Goal: Check status: Check status

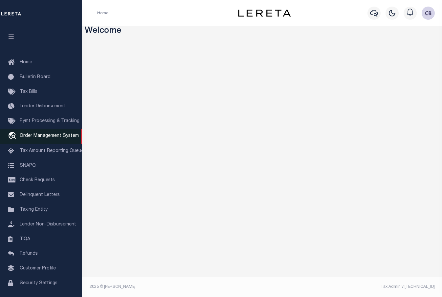
click at [44, 137] on span "Order Management System" at bounding box center [49, 136] width 59 height 5
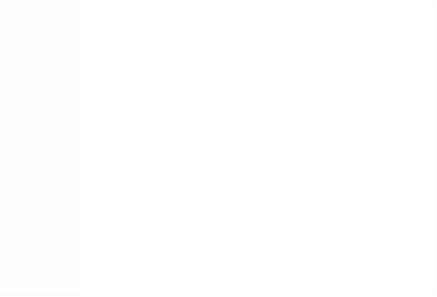
scroll to position [23, 0]
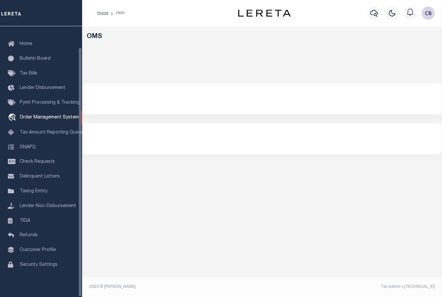
select select "200"
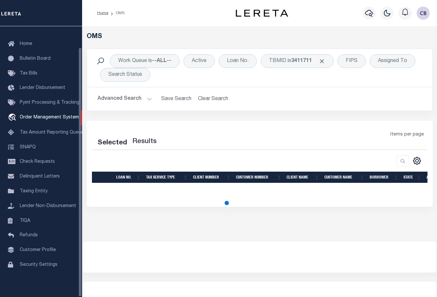
select select "200"
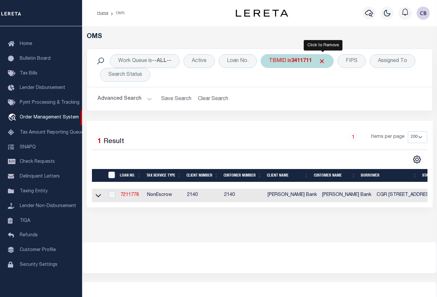
click at [322, 60] on span "Click to Remove" at bounding box center [321, 61] width 7 height 7
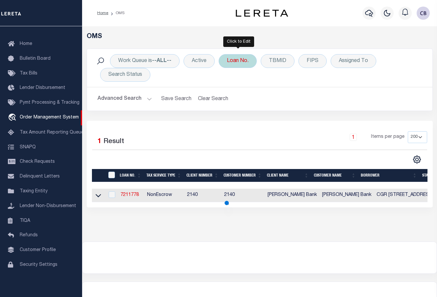
click at [236, 62] on div "Loan No." at bounding box center [237, 61] width 38 height 14
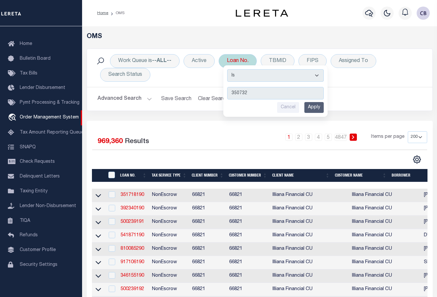
type input "3507320"
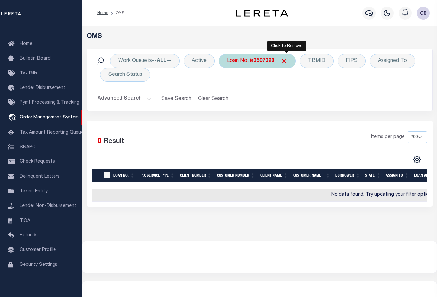
click at [285, 59] on span "Click to Remove" at bounding box center [283, 61] width 7 height 7
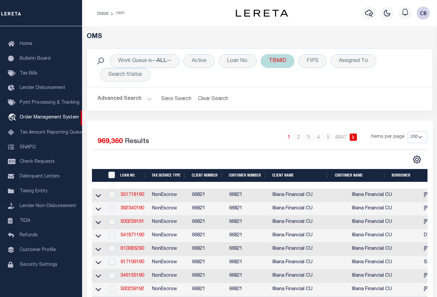
click at [279, 65] on div "TBMID" at bounding box center [277, 61] width 34 height 14
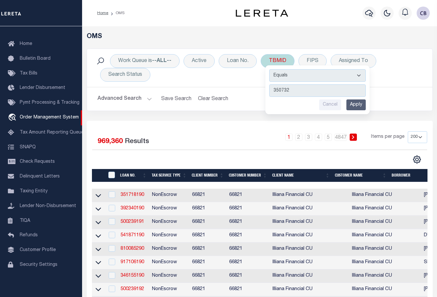
type input "3507320"
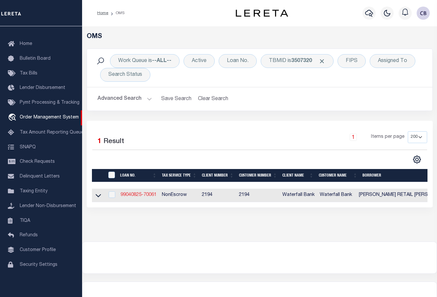
click at [133, 195] on link "99040825-70061" at bounding box center [138, 195] width 36 height 5
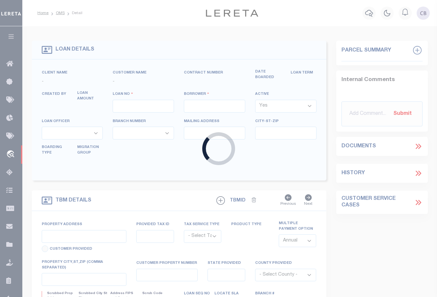
type input "99040825-70061"
type input "[PERSON_NAME] RETAIL [PERSON_NAME], LLC"
select select
type input "[STREET_ADDRESS][PERSON_NAME]"
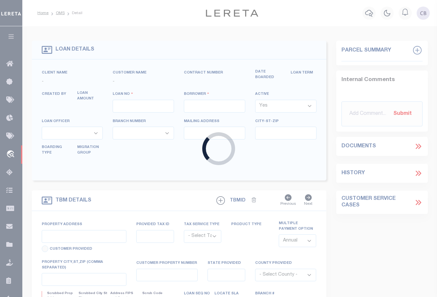
type input "CLEARWATER FL 33756-3937"
type input "[DATE]"
select select "10"
select select "20"
select select "NonEscrow"
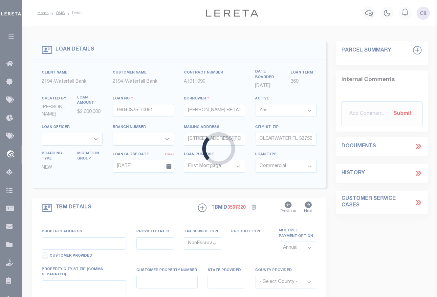
type input "[STREET_ADDRESS]"
select select
type input "ORLANDO FL 32832-7151"
type input "FL"
select select
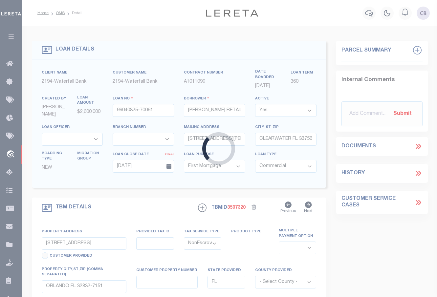
type textarea "SEE ATTACHED"
select select "53802"
select select "5527"
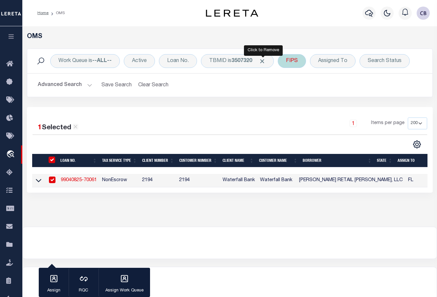
drag, startPoint x: 263, startPoint y: 61, endPoint x: 258, endPoint y: 63, distance: 5.8
click at [263, 61] on span "Click to Remove" at bounding box center [262, 61] width 7 height 7
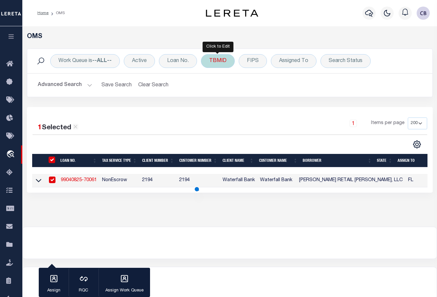
click at [222, 63] on div "TBMID" at bounding box center [218, 61] width 34 height 14
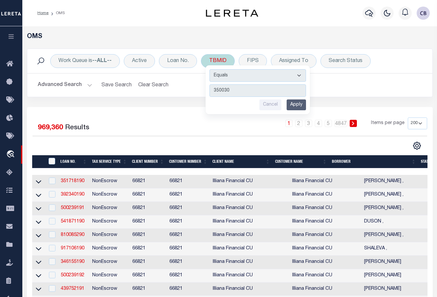
type input "3500308"
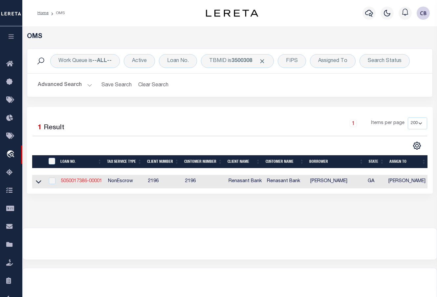
click at [74, 182] on link "5050017386-00001" at bounding box center [81, 181] width 41 height 5
type input "5050017386-00001"
type input "[PERSON_NAME]"
select select
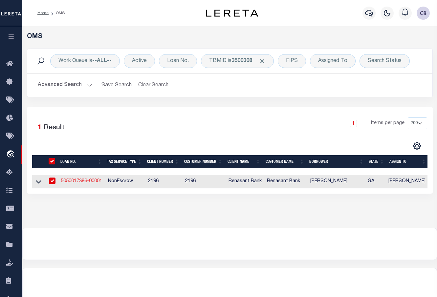
select select
select select "10"
select select
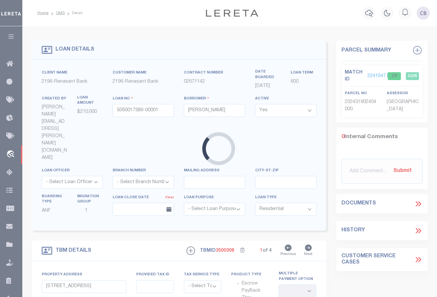
type input "[STREET_ADDRESS] & 0 CENT"
radio input "true"
select select "NonEscrow"
select select
type input "VALDOSTA GA 31601"
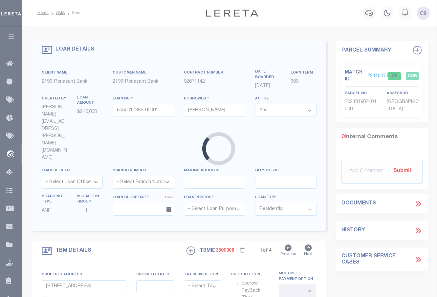
type input "5050017386"
type input "GA"
type textarea "PARCEL: 0097002E PARCEL: 0097007A 0097002E1"
select select "4983"
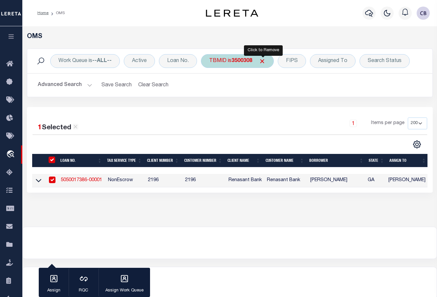
click at [260, 61] on span "Click to Remove" at bounding box center [262, 61] width 7 height 7
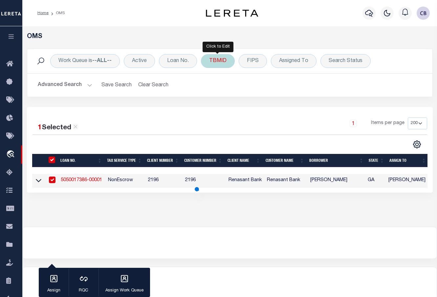
click at [221, 62] on div "TBMID" at bounding box center [218, 61] width 34 height 14
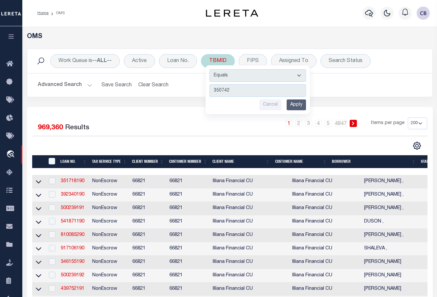
type input "3507421"
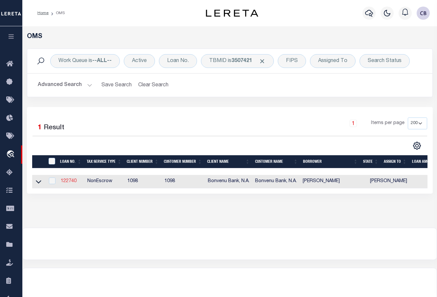
click at [68, 182] on link "122740" at bounding box center [69, 181] width 16 height 5
type input "122740"
type input "[PERSON_NAME]"
select select
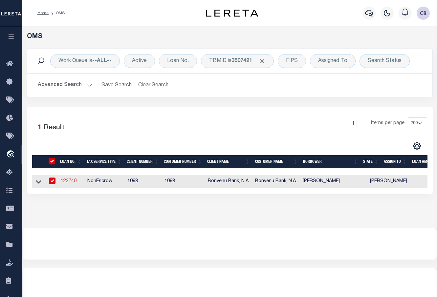
type input "10018 GOODLAND CIR"
type input "SHREVEPORT LA 71106"
select select "400"
select select
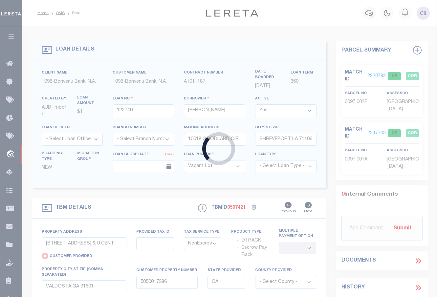
type input "LOT 485 PROVENANCE PH IV"
radio input "false"
select select
type input "SHREVEPORT LA 71106"
type textarea "LOT 485 PROVENANCE PH IV UA CADDO PARISH"
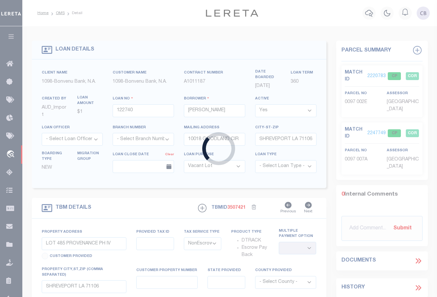
select select "10847"
select select "1372"
